Goal: Task Accomplishment & Management: Complete application form

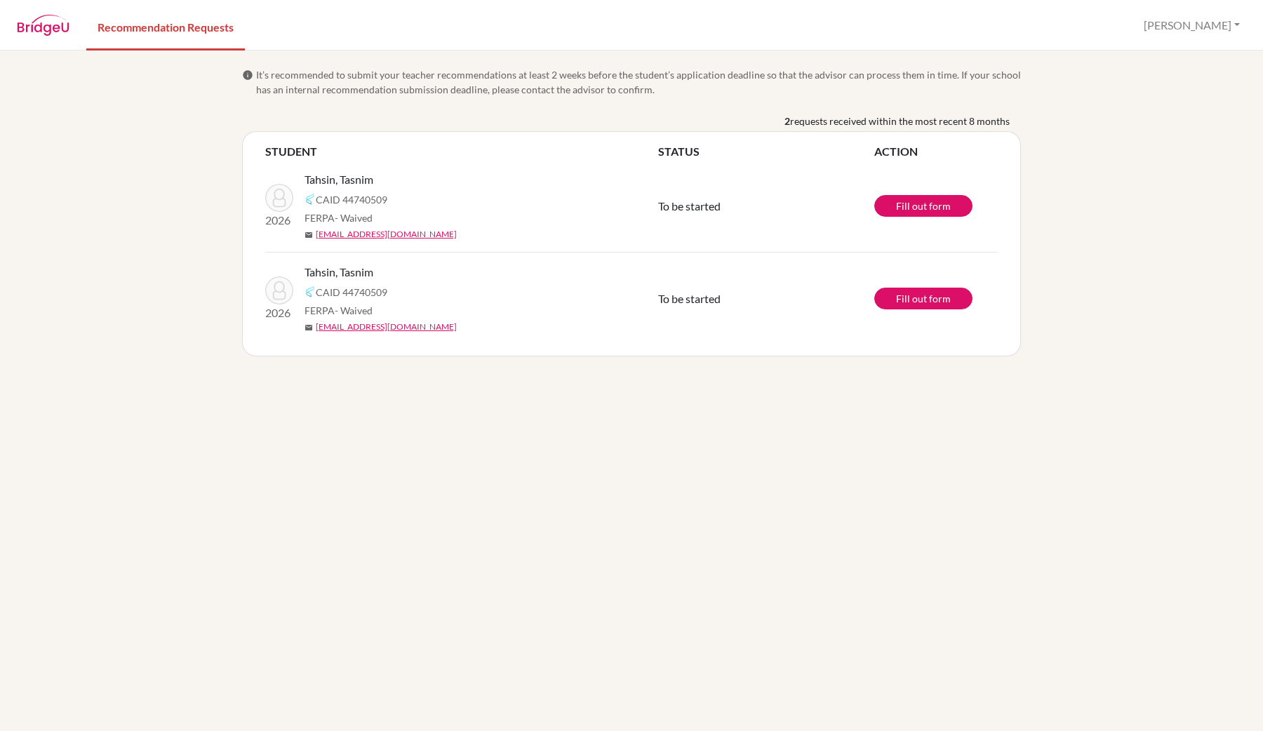
click at [51, 43] on nav "Recommendation Requests Jezaul Khair Profile Log out" at bounding box center [631, 25] width 1263 height 48
click at [47, 32] on img at bounding box center [43, 25] width 53 height 21
click at [58, 33] on img at bounding box center [43, 25] width 53 height 21
click at [1212, 36] on button "[PERSON_NAME]" at bounding box center [1191, 25] width 109 height 27
click at [1188, 53] on link "Profile" at bounding box center [1176, 57] width 111 height 22
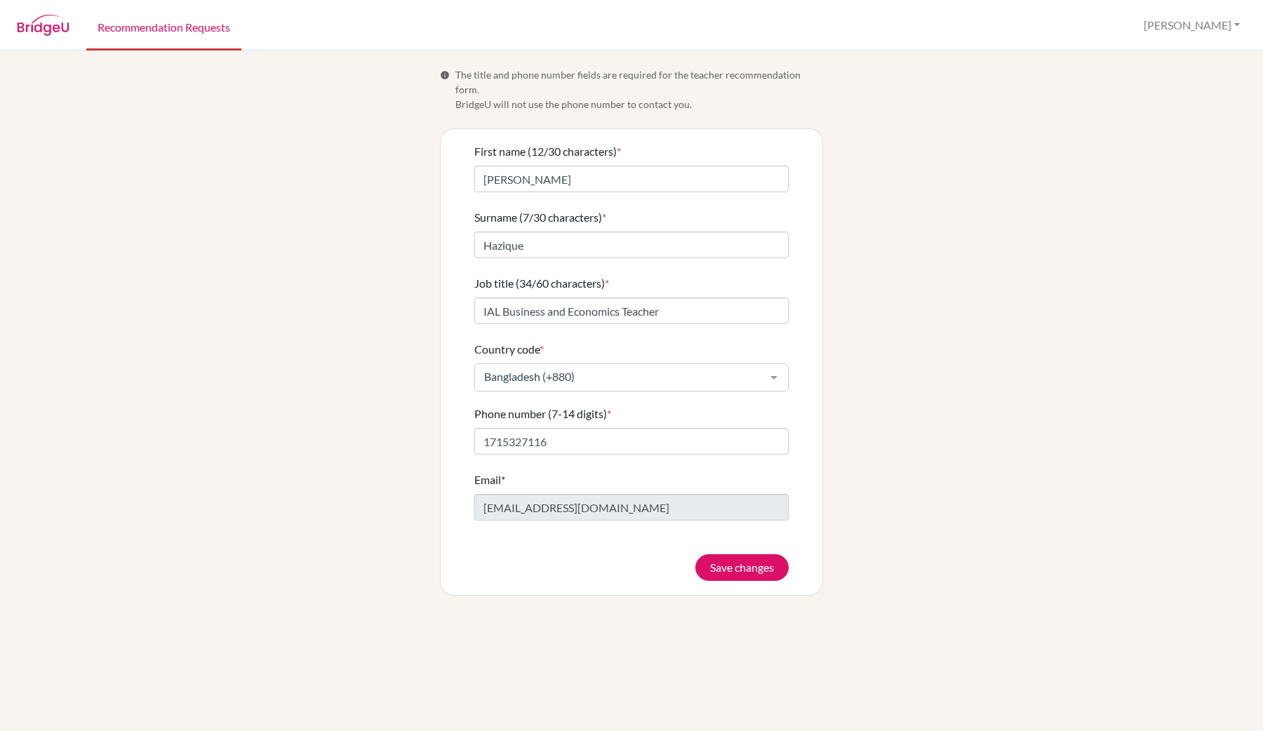
click at [121, 28] on link "Recommendation Requests" at bounding box center [163, 26] width 155 height 48
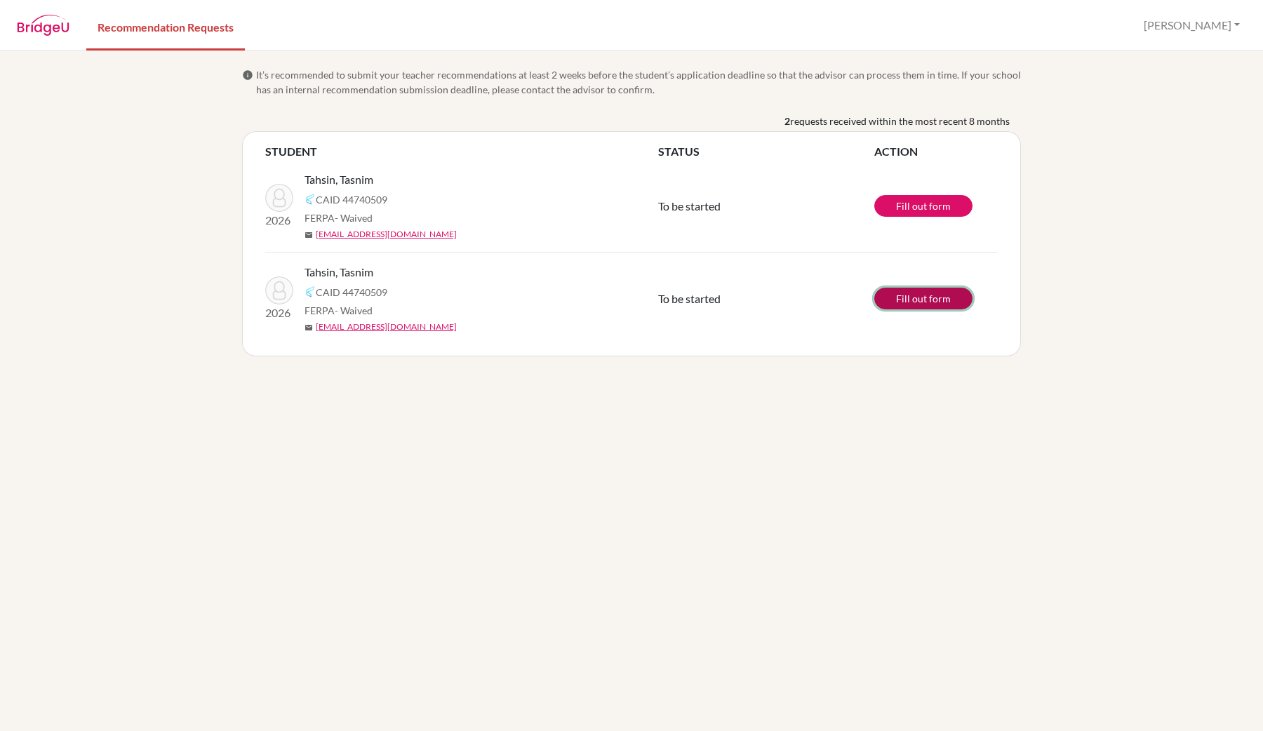
click at [942, 297] on link "Fill out form" at bounding box center [923, 299] width 98 height 22
